Goal: Information Seeking & Learning: Learn about a topic

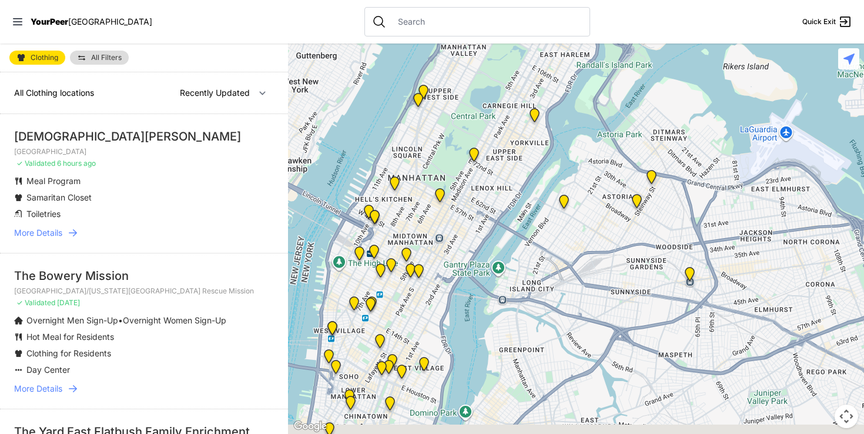
drag, startPoint x: 475, startPoint y: 266, endPoint x: 474, endPoint y: 118, distance: 148.1
click at [475, 118] on div at bounding box center [576, 238] width 576 height 390
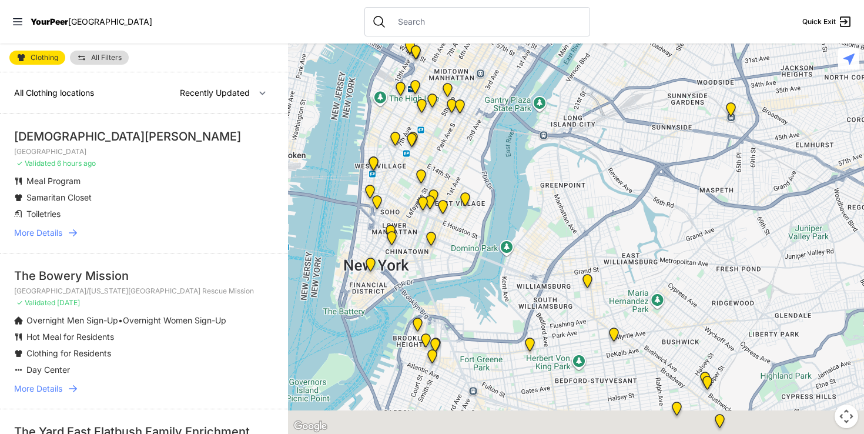
drag, startPoint x: 440, startPoint y: 293, endPoint x: 482, endPoint y: 126, distance: 172.1
click at [482, 126] on div at bounding box center [576, 238] width 576 height 390
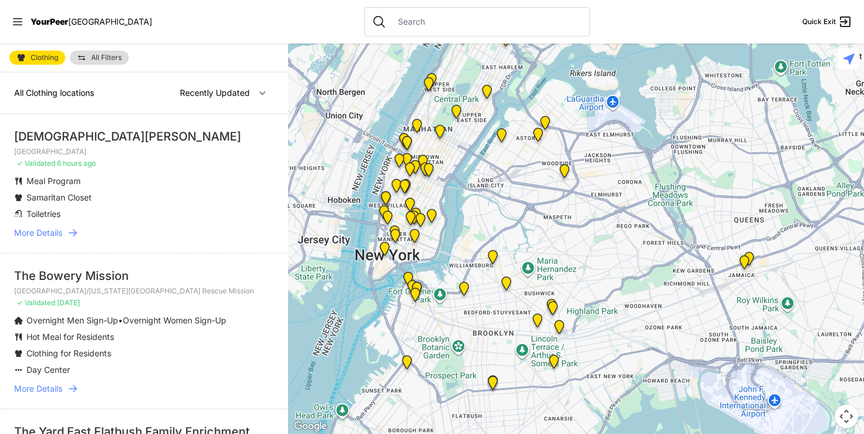
drag, startPoint x: 526, startPoint y: 207, endPoint x: 489, endPoint y: 211, distance: 36.6
click at [489, 211] on div at bounding box center [576, 238] width 576 height 390
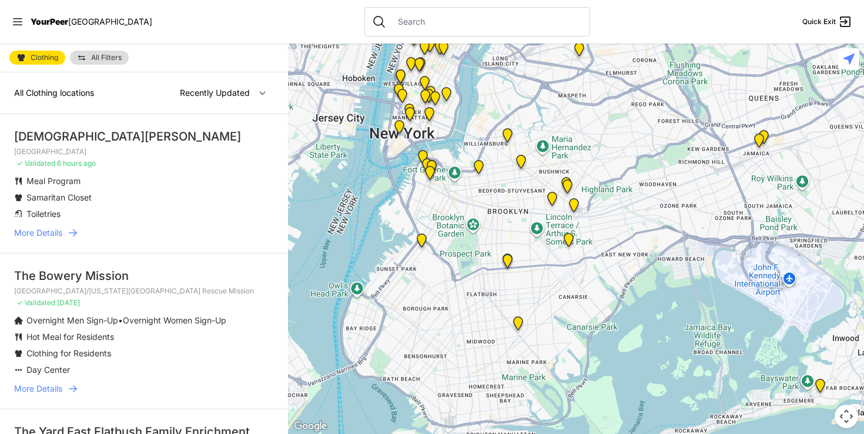
drag, startPoint x: 474, startPoint y: 329, endPoint x: 488, endPoint y: 206, distance: 123.7
click at [488, 206] on div at bounding box center [576, 238] width 576 height 390
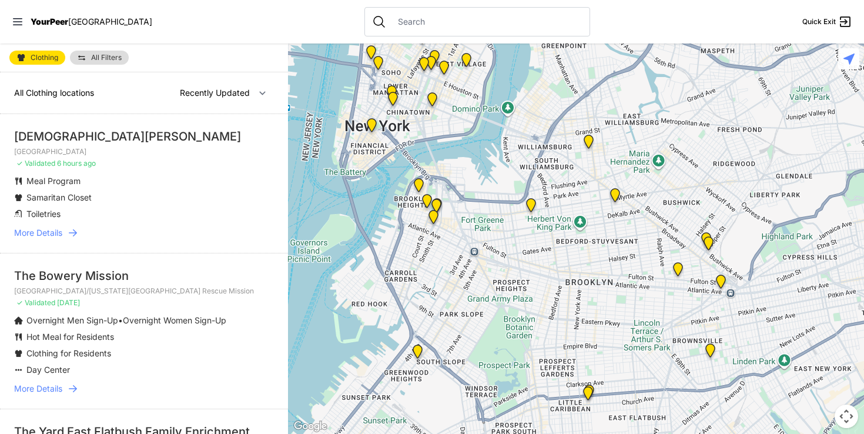
drag, startPoint x: 481, startPoint y: 182, endPoint x: 542, endPoint y: 246, distance: 88.9
click at [544, 247] on div at bounding box center [576, 238] width 576 height 390
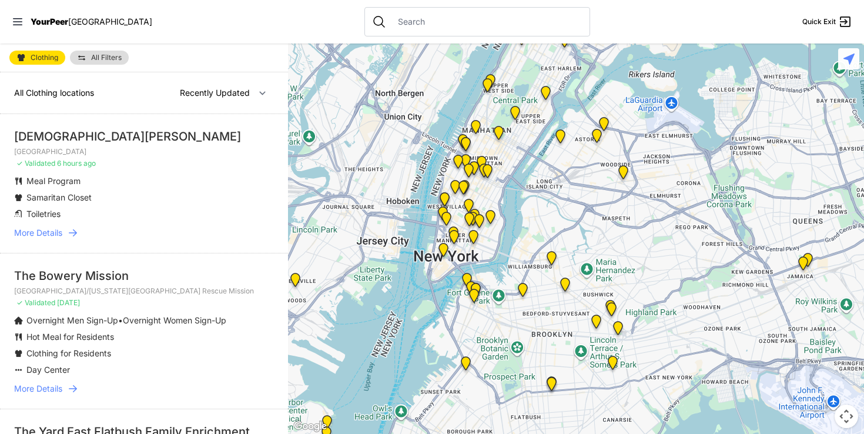
drag, startPoint x: 543, startPoint y: 140, endPoint x: 529, endPoint y: 211, distance: 72.5
click at [529, 211] on div at bounding box center [576, 238] width 576 height 390
click at [491, 214] on img "Manhattan" at bounding box center [489, 218] width 15 height 19
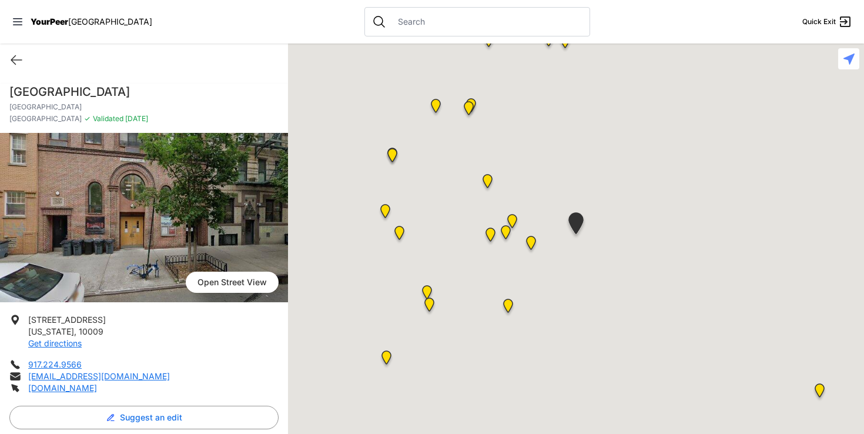
click at [6, 61] on div "Quick Exit" at bounding box center [144, 59] width 288 height 33
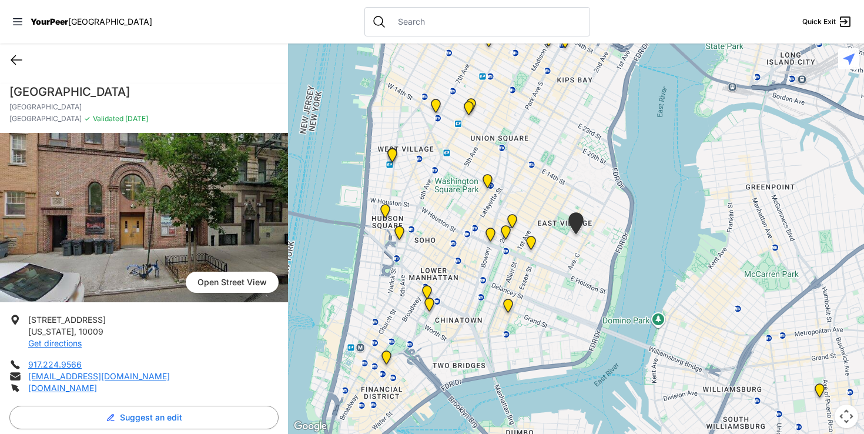
click at [11, 61] on icon at bounding box center [16, 60] width 14 height 14
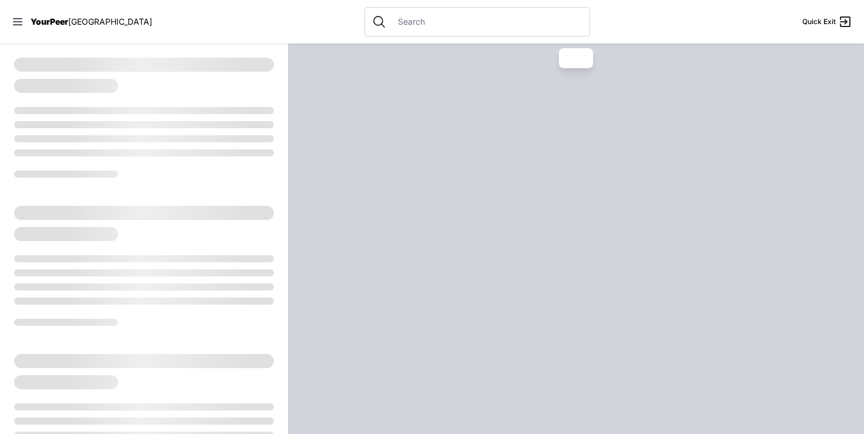
select select "recentlyUpdated"
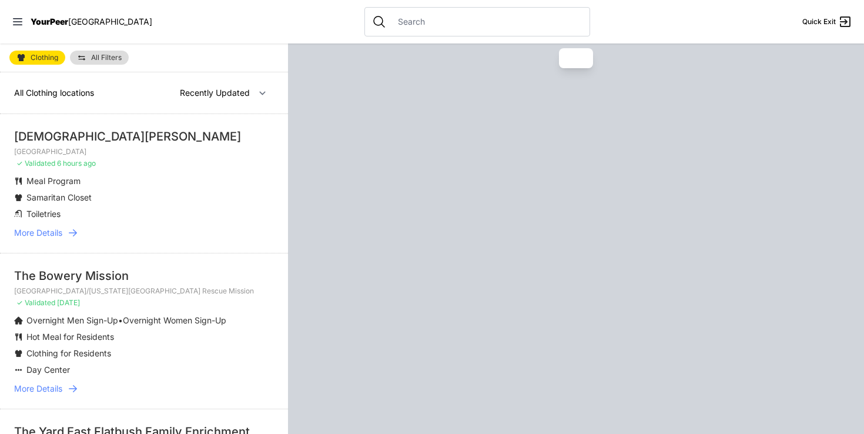
click at [94, 54] on span "All Filters" at bounding box center [106, 57] width 31 height 7
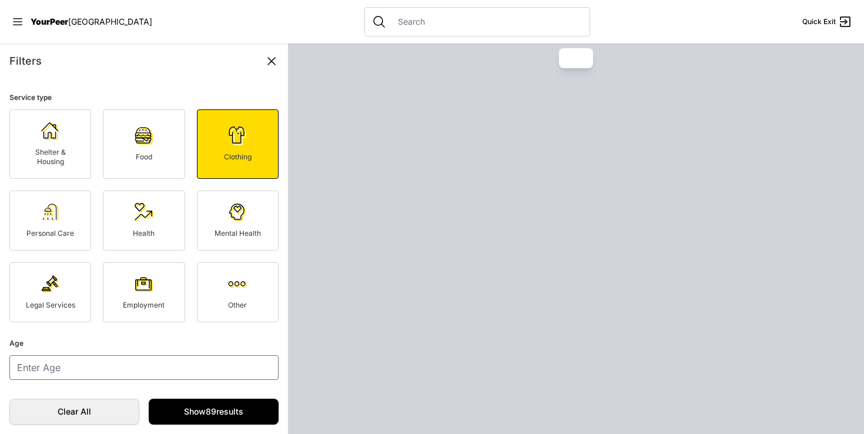
click at [268, 62] on icon at bounding box center [271, 61] width 14 height 14
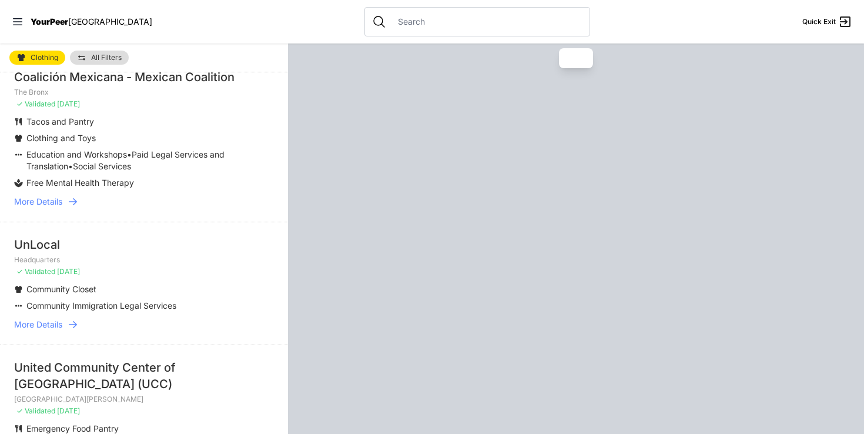
scroll to position [522, 0]
